Goal: Communication & Community: Answer question/provide support

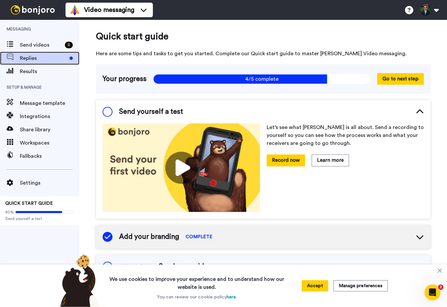
click at [41, 63] on div "Replies" at bounding box center [39, 58] width 79 height 13
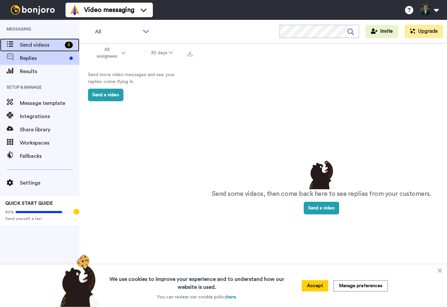
click at [37, 42] on span "Send videos" at bounding box center [41, 45] width 42 height 8
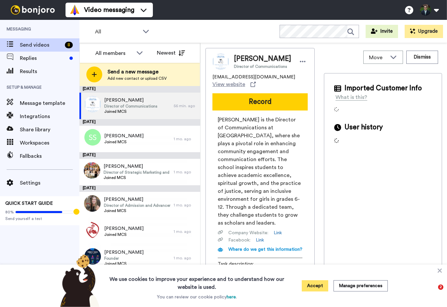
click at [319, 287] on button "Accept" at bounding box center [315, 285] width 26 height 11
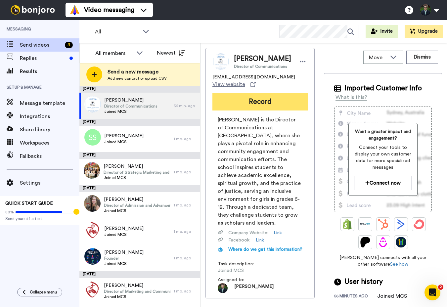
click at [270, 103] on button "Record" at bounding box center [259, 101] width 95 height 17
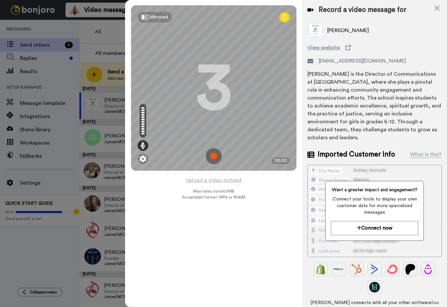
click at [215, 155] on img at bounding box center [214, 156] width 16 height 16
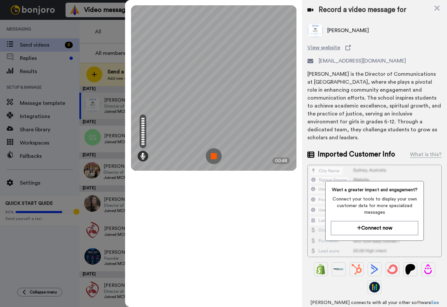
click at [219, 157] on img at bounding box center [214, 156] width 16 height 16
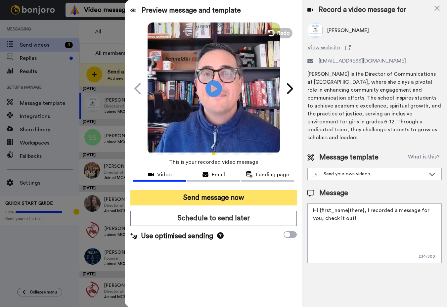
click at [225, 196] on button "Send message now" at bounding box center [213, 197] width 166 height 15
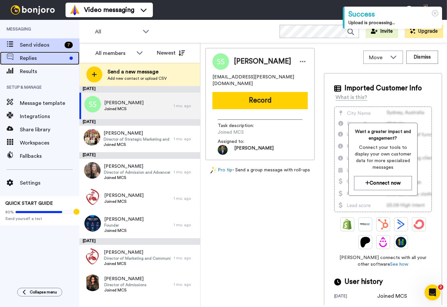
click at [37, 61] on span "Replies" at bounding box center [43, 58] width 47 height 8
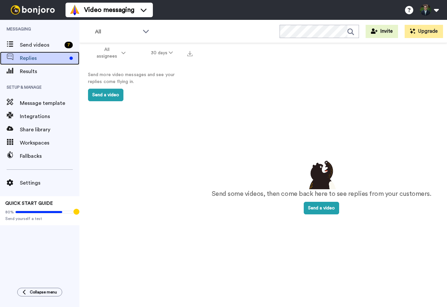
click at [37, 61] on span "Replies" at bounding box center [43, 58] width 47 height 8
